Goal: Information Seeking & Learning: Learn about a topic

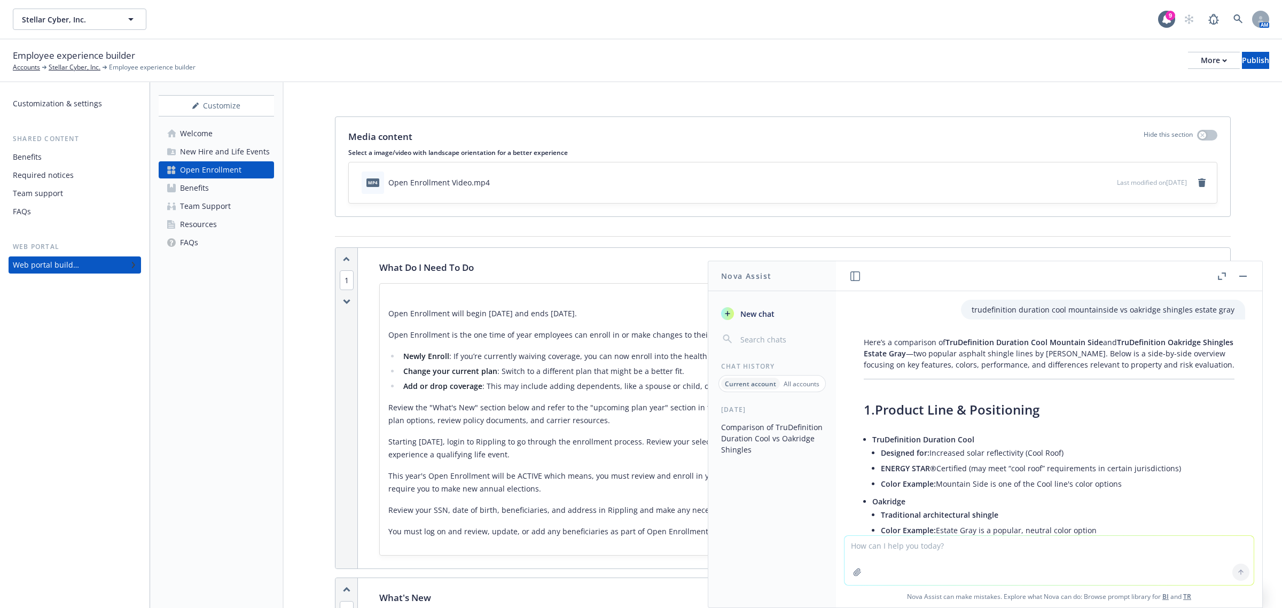
scroll to position [1571, 0]
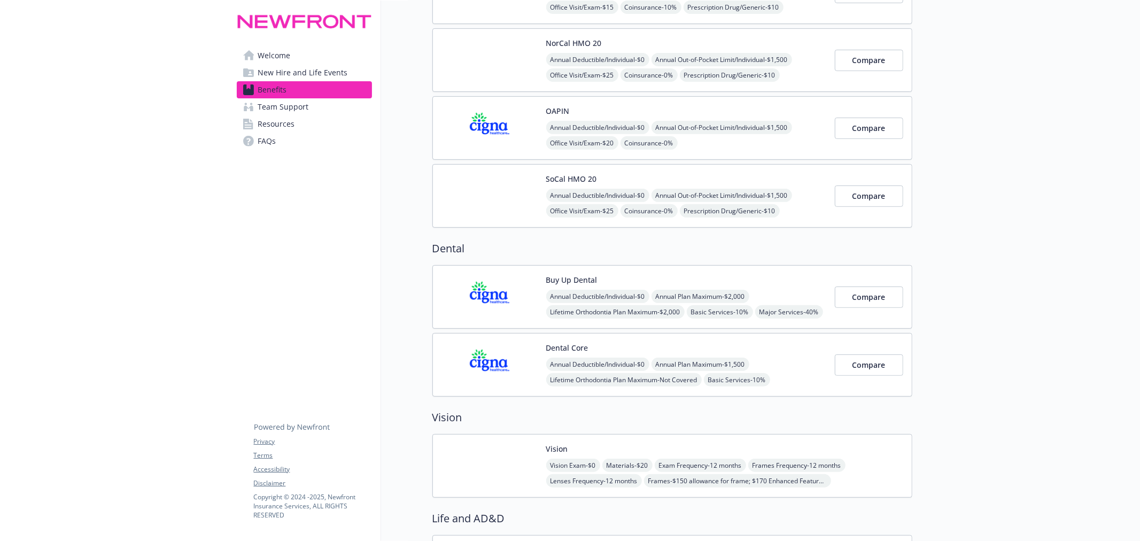
scroll to position [316, 0]
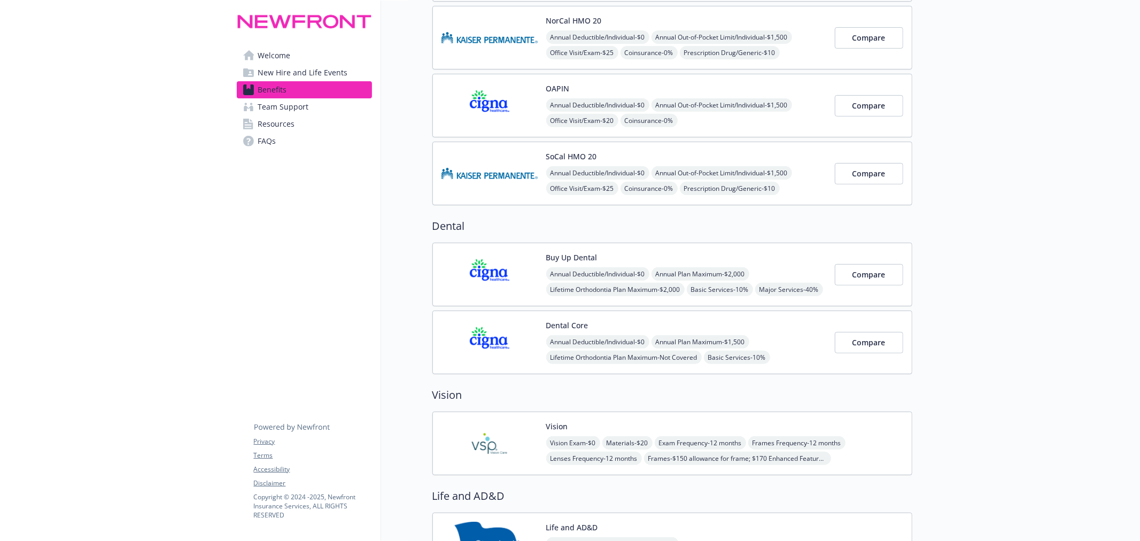
click at [505, 335] on img at bounding box center [489, 342] width 96 height 45
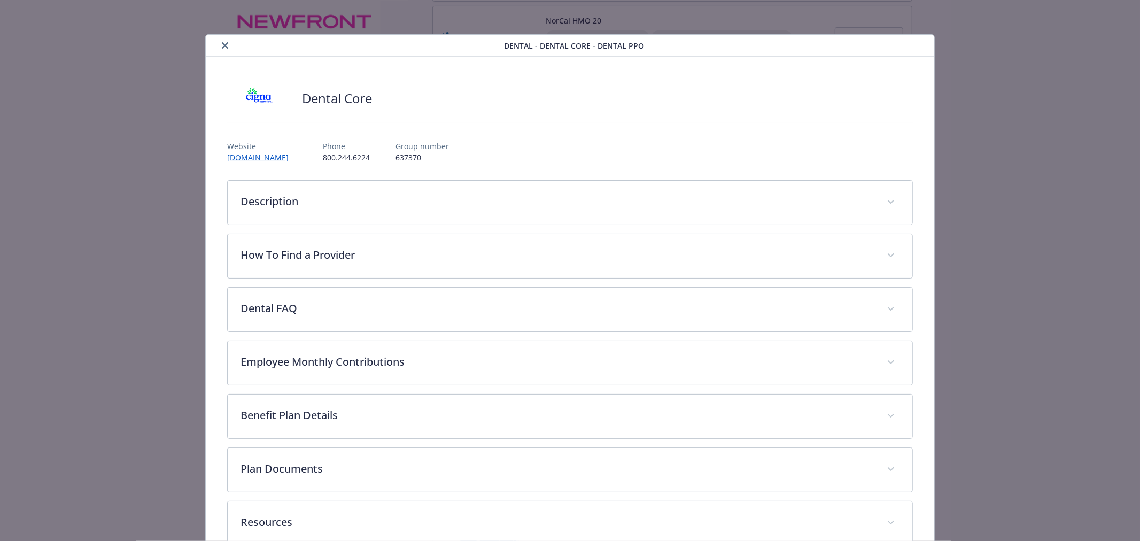
scroll to position [28, 0]
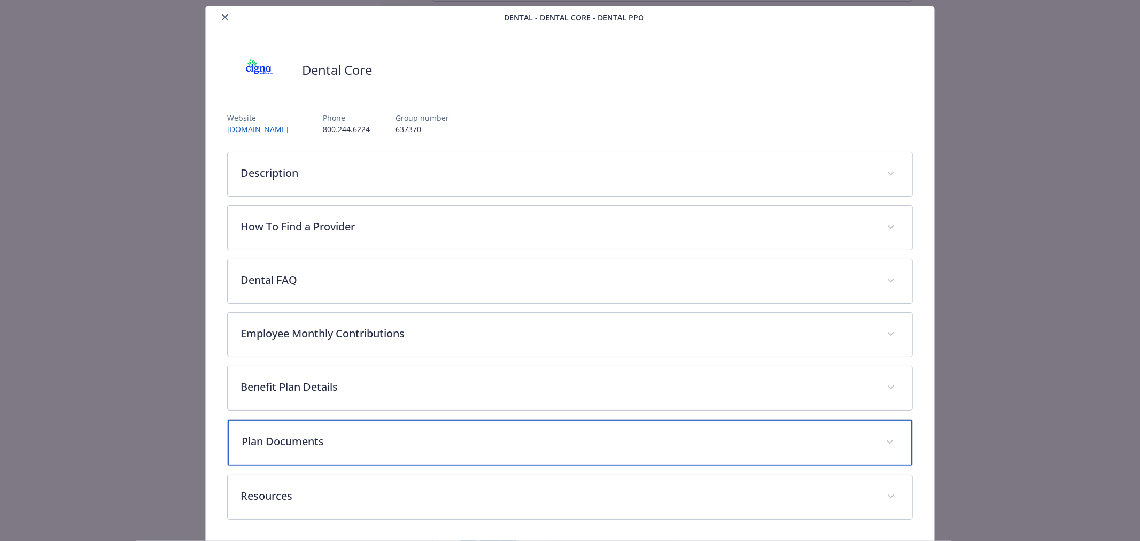
click at [417, 449] on div "Plan Documents" at bounding box center [570, 442] width 684 height 46
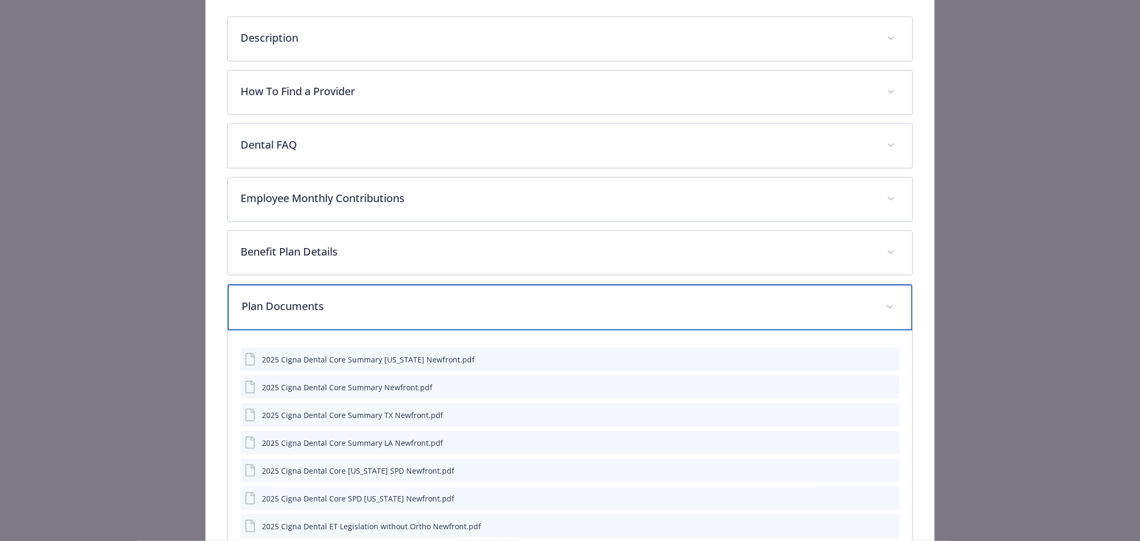
scroll to position [187, 0]
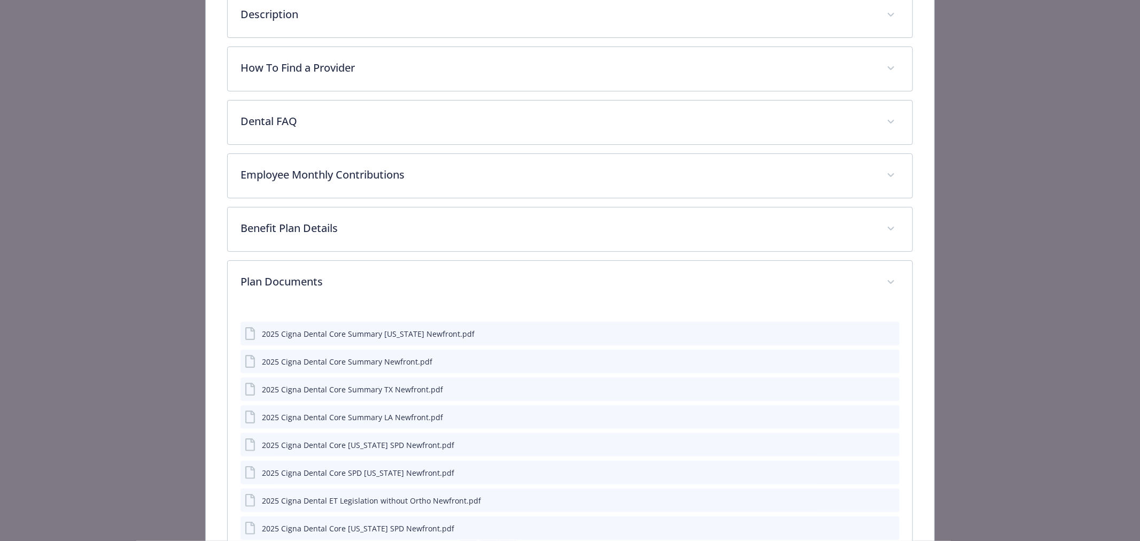
click at [884, 418] on icon "preview file" at bounding box center [889, 415] width 10 height 7
